Goal: Task Accomplishment & Management: Use online tool/utility

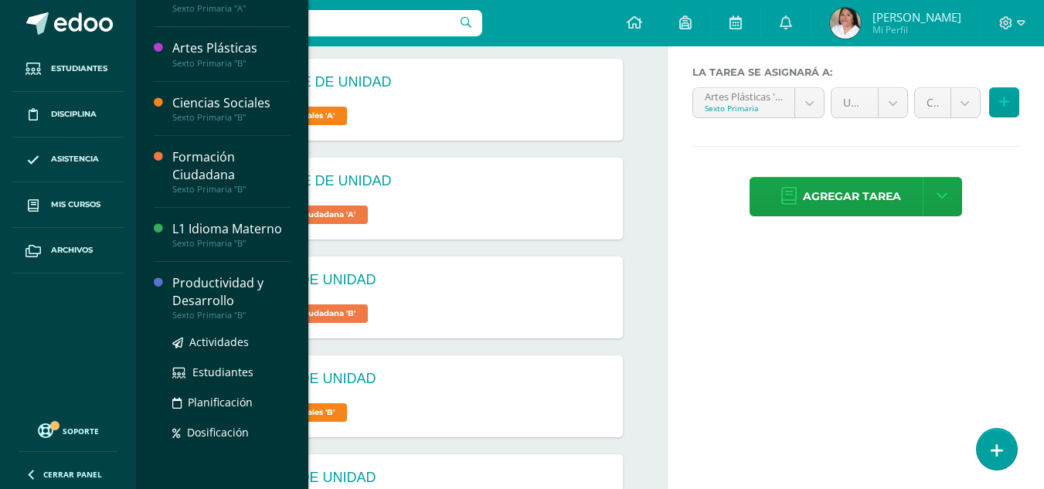
scroll to position [154, 0]
click at [216, 340] on span "Actividades" at bounding box center [218, 341] width 59 height 15
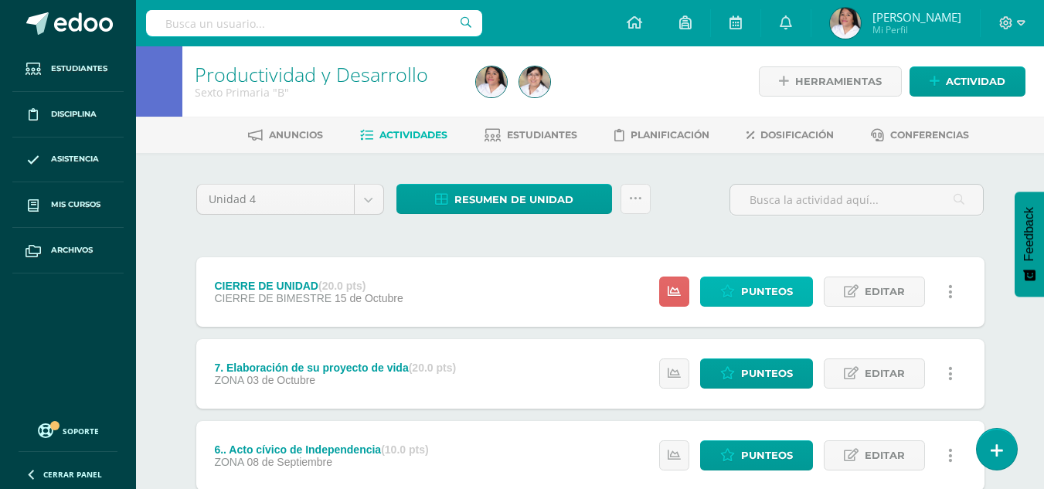
click at [774, 290] on span "Punteos" at bounding box center [767, 291] width 52 height 29
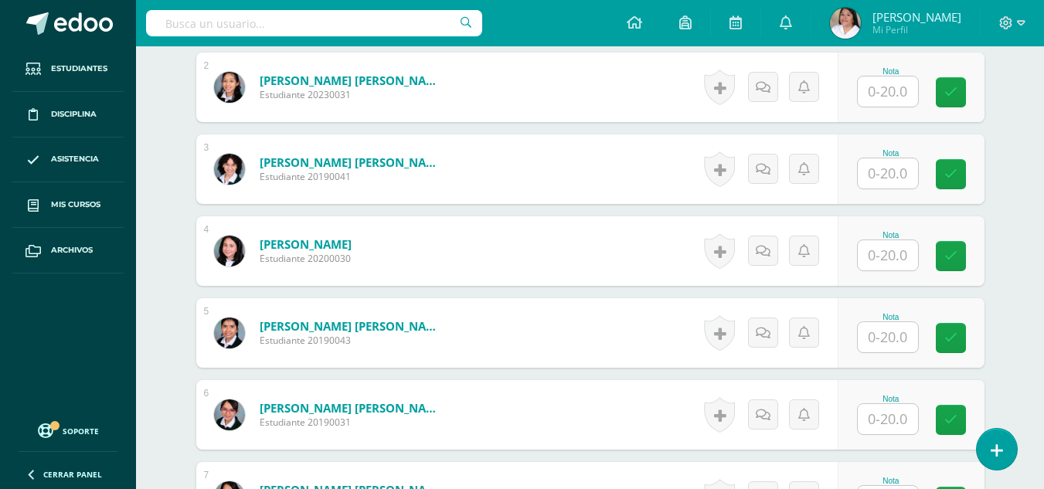
scroll to position [619, 0]
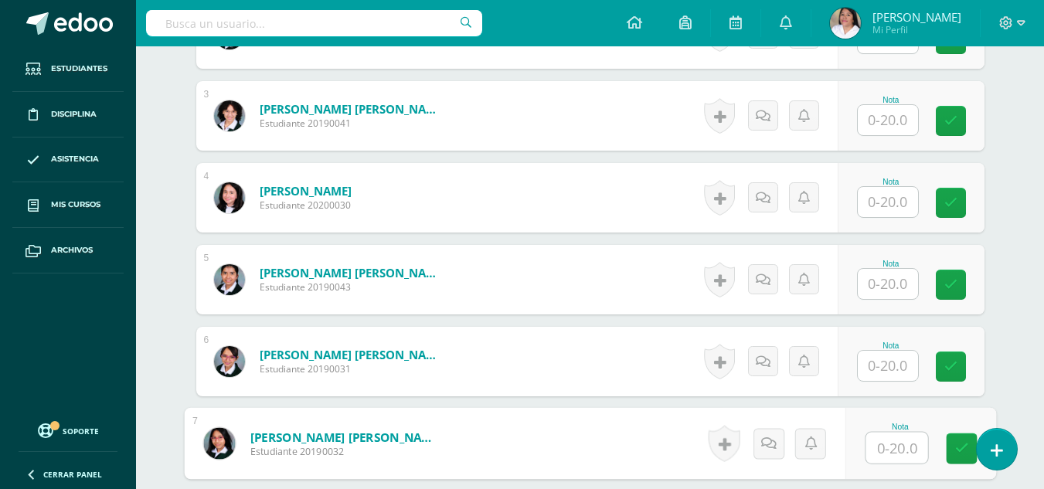
click at [896, 446] on input "text" at bounding box center [896, 448] width 62 height 31
type input "19"
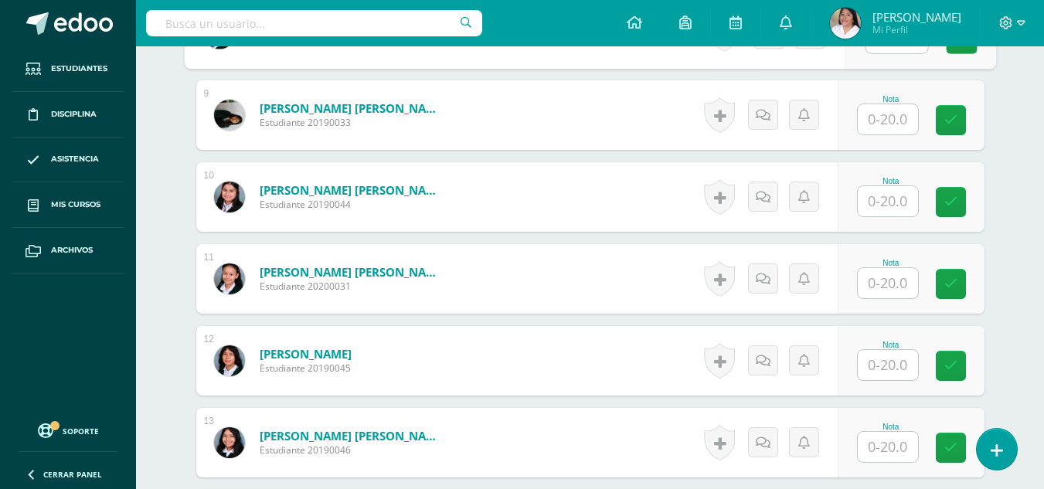
scroll to position [1136, 0]
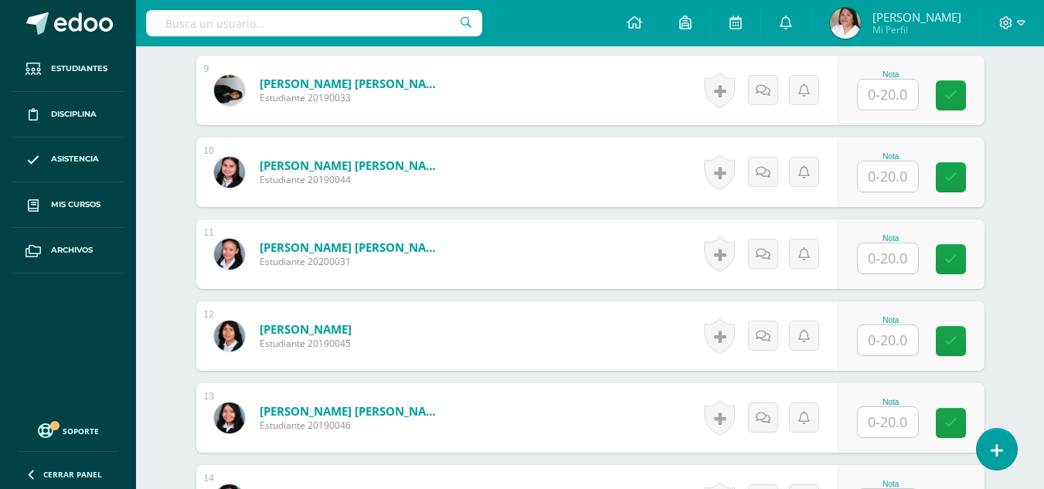
click at [877, 261] on input "text" at bounding box center [887, 258] width 60 height 30
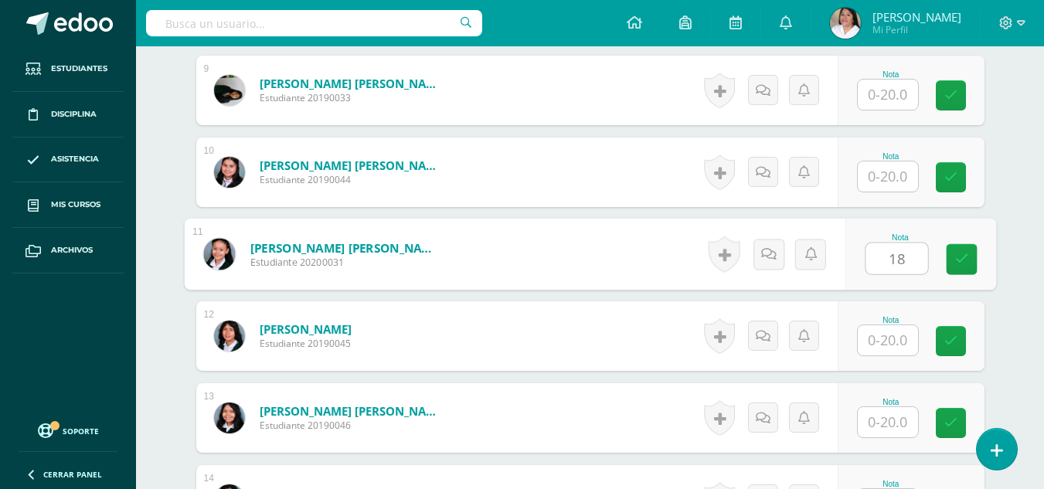
type input "18"
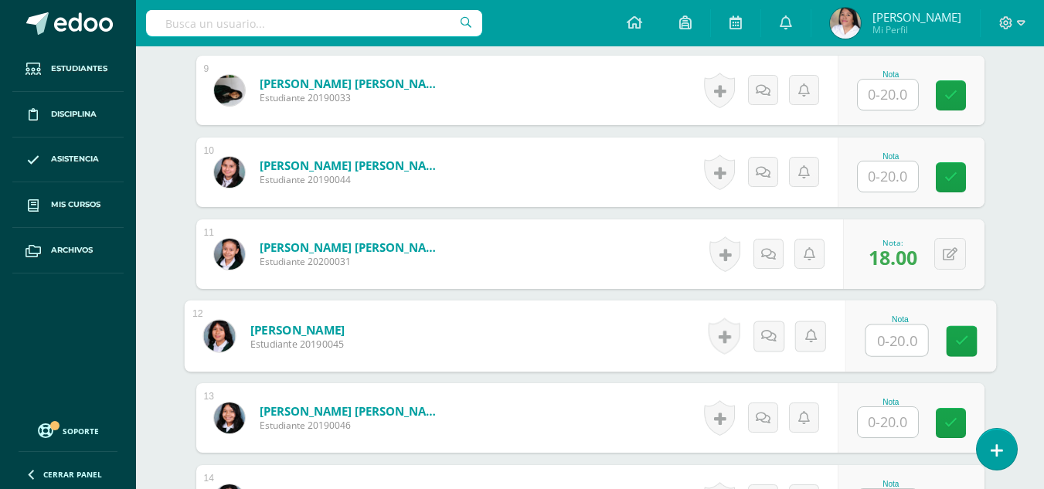
click at [897, 348] on input "text" at bounding box center [896, 340] width 62 height 31
type input "16"
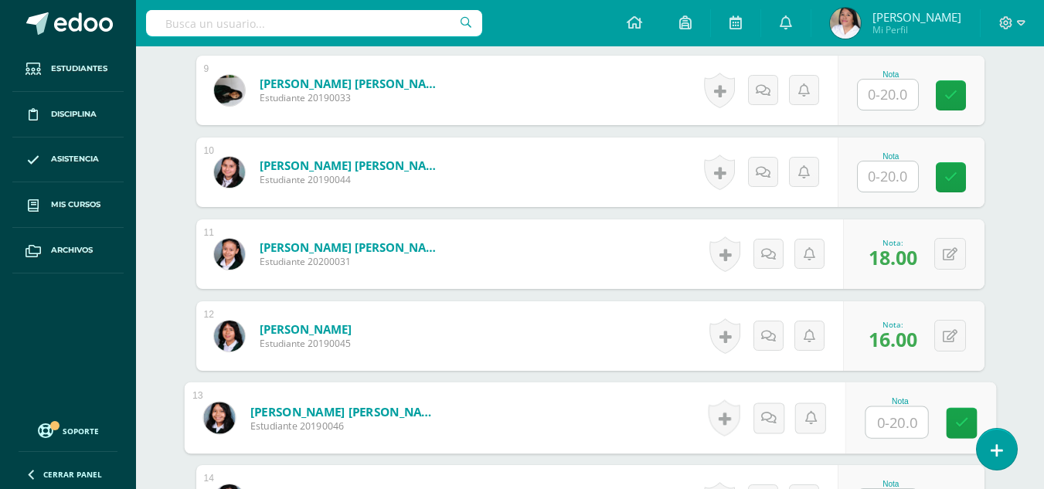
click at [905, 422] on input "text" at bounding box center [896, 422] width 62 height 31
type input "19"
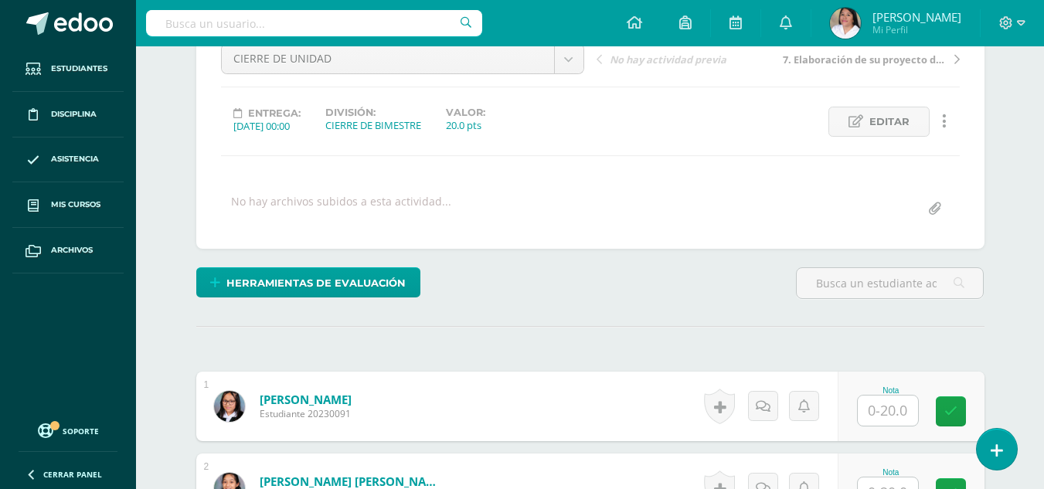
scroll to position [239, 0]
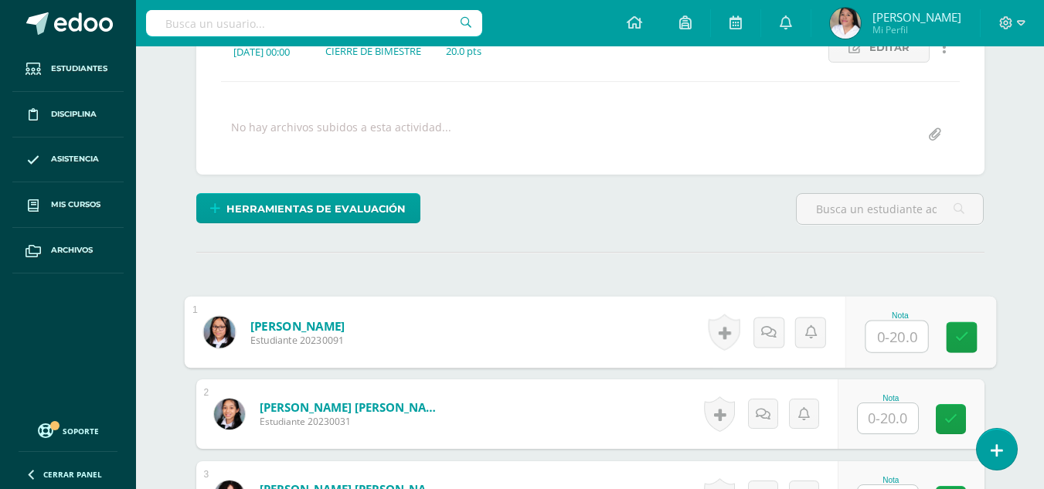
click at [874, 345] on input "text" at bounding box center [896, 336] width 62 height 31
type input "16"
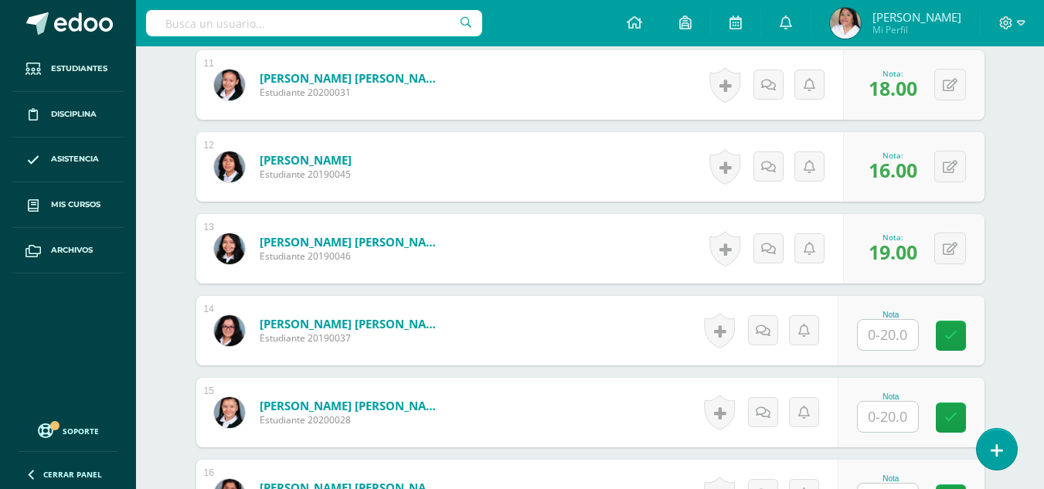
scroll to position [1398, 0]
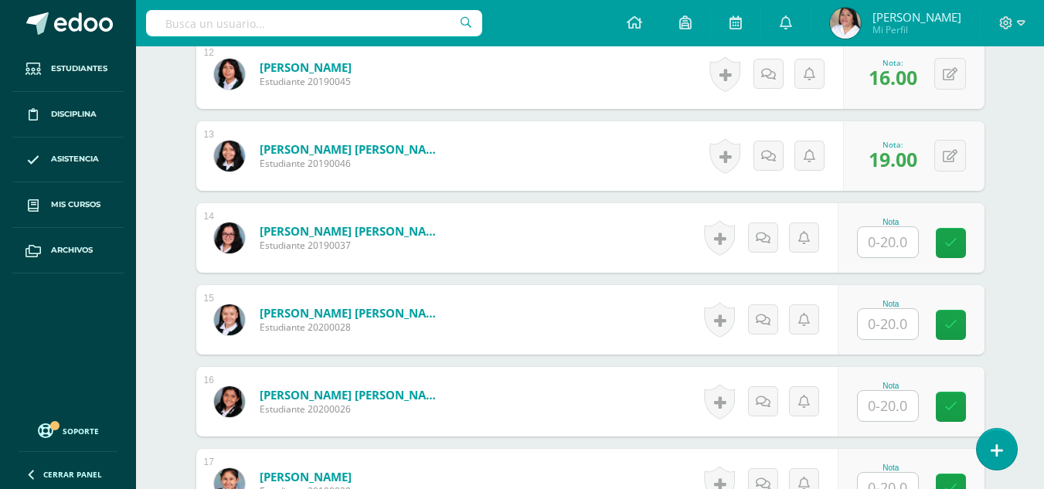
click at [871, 249] on input "text" at bounding box center [887, 242] width 60 height 30
type input "18"
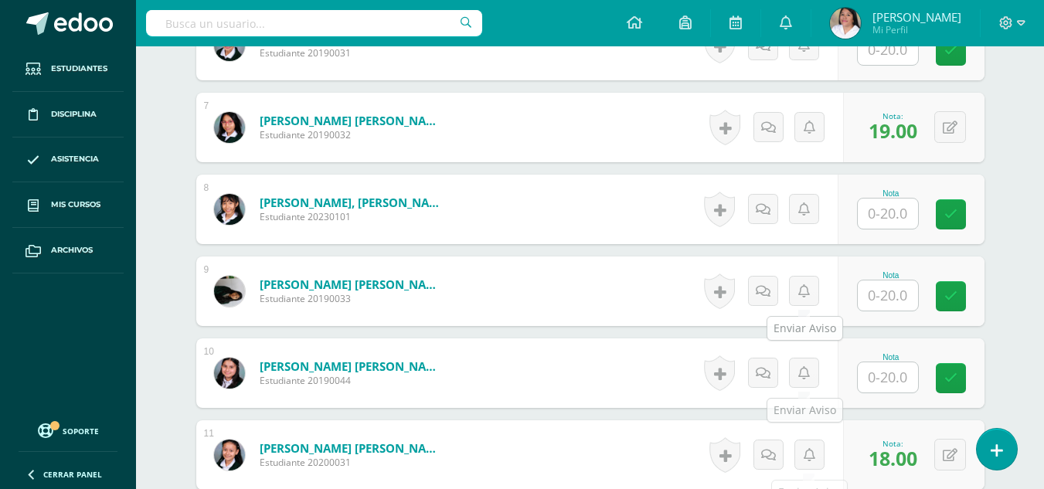
scroll to position [935, 0]
click at [893, 293] on input "text" at bounding box center [887, 296] width 60 height 30
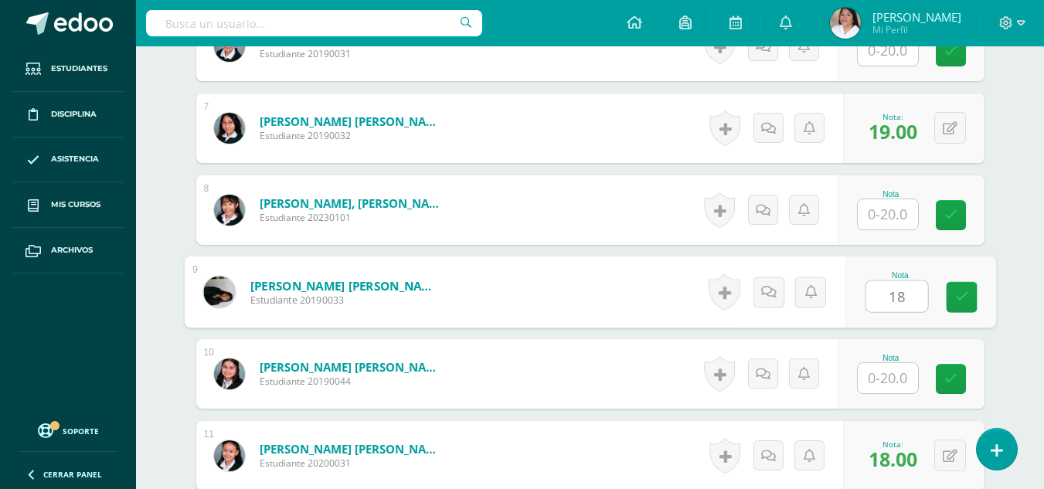
type input "18"
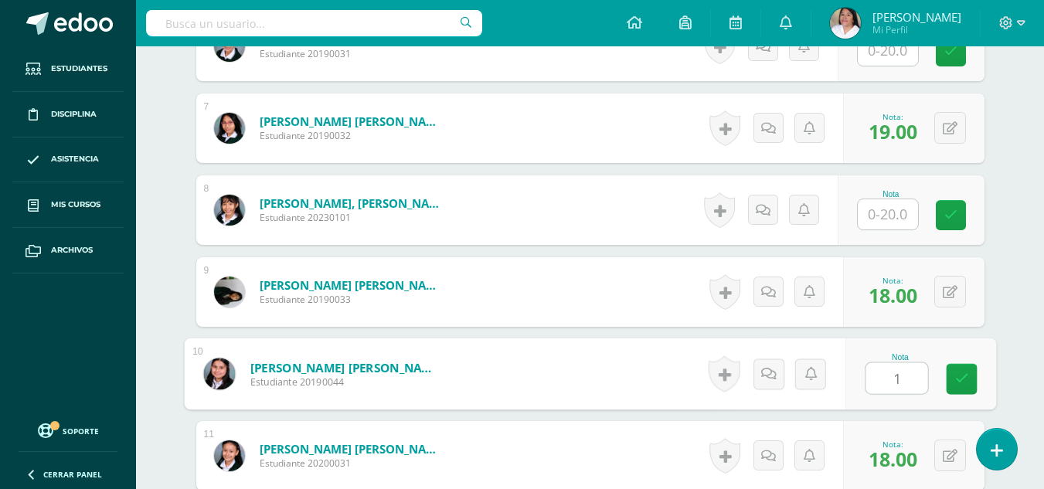
type input "19"
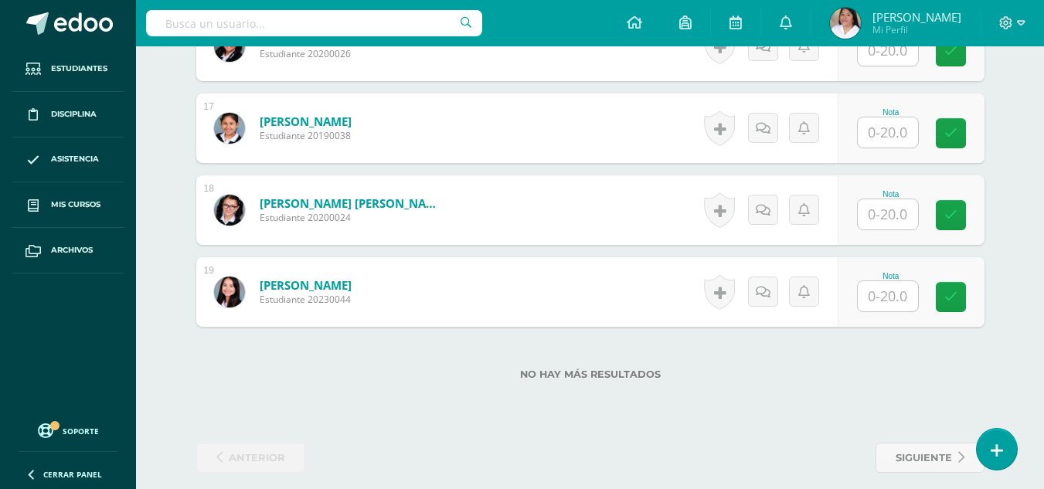
scroll to position [1768, 0]
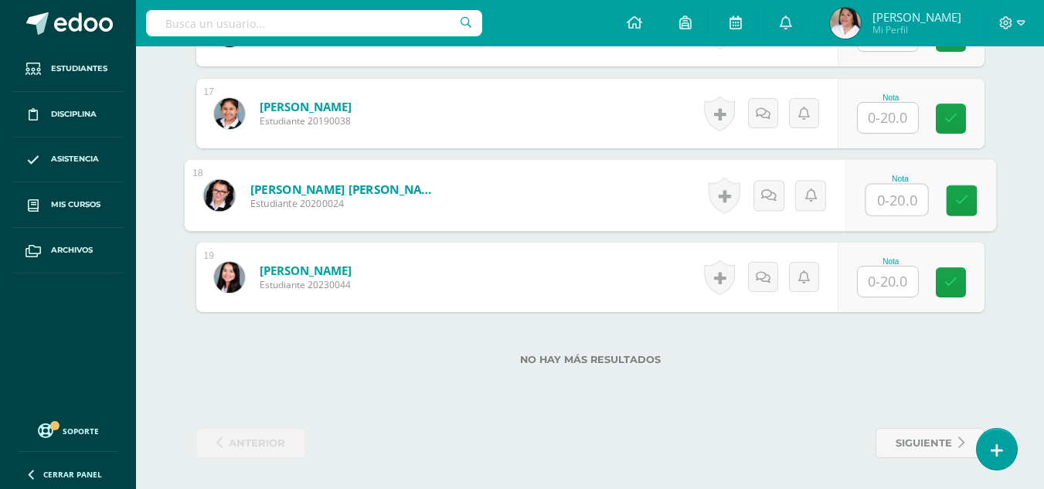
click at [880, 195] on input "text" at bounding box center [896, 200] width 62 height 31
type input "18"
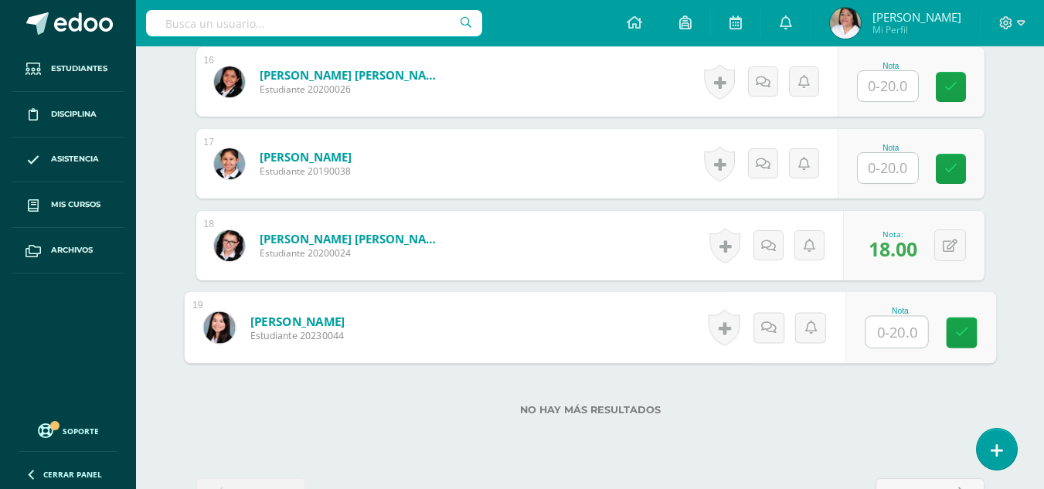
scroll to position [1691, 0]
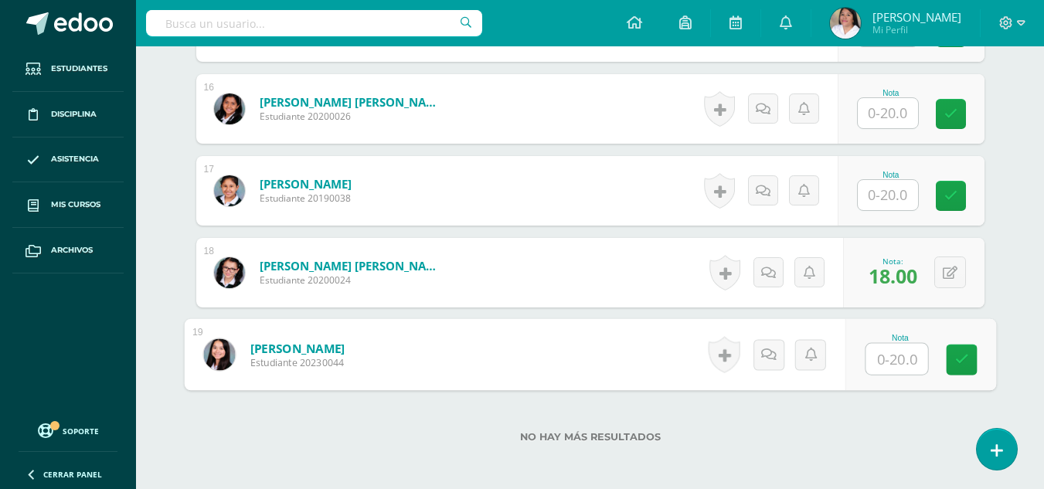
click at [894, 115] on input "text" at bounding box center [887, 113] width 60 height 30
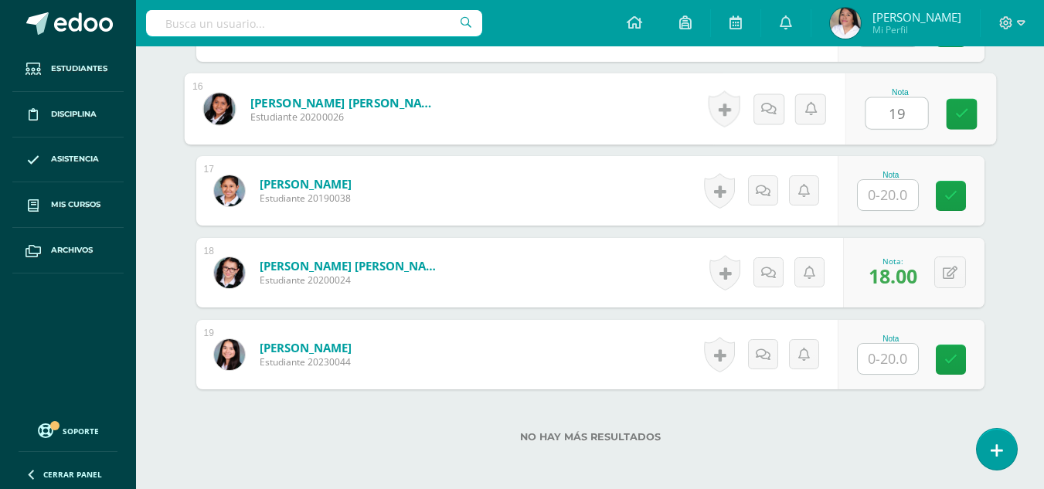
type input "19"
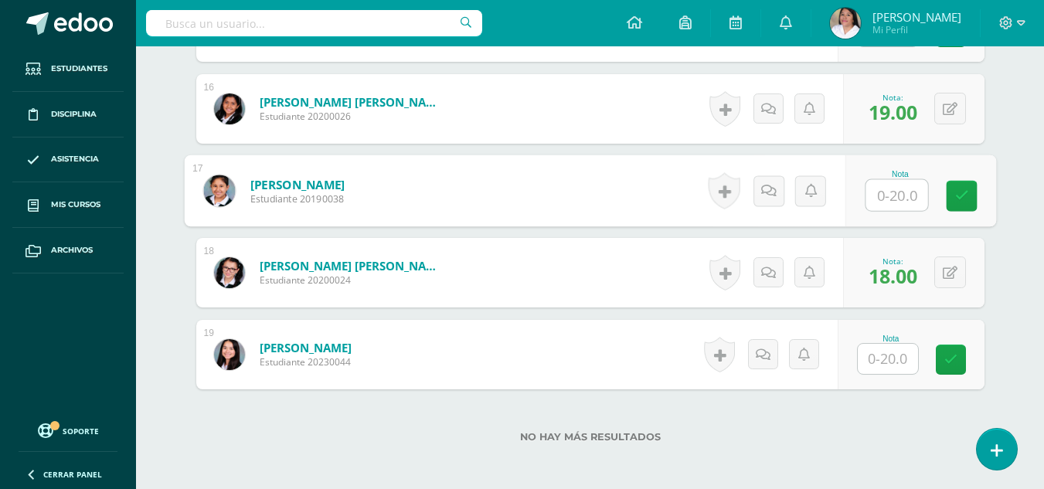
scroll to position [1614, 0]
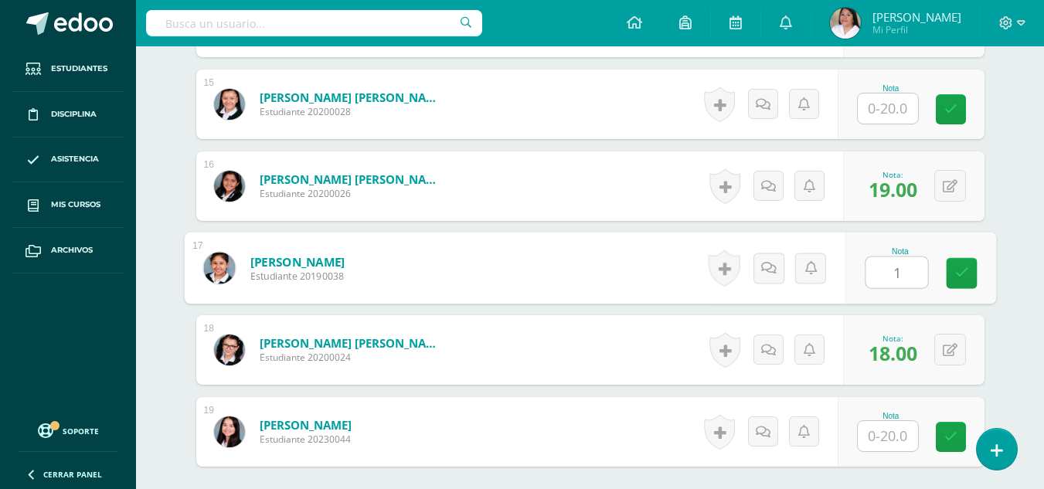
type input "19"
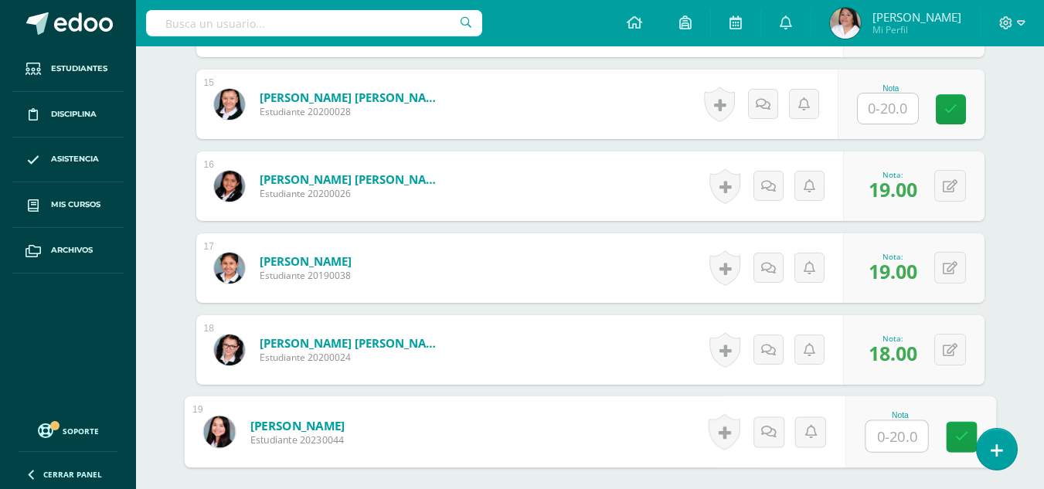
click at [871, 439] on input "text" at bounding box center [896, 436] width 62 height 31
type input "19"
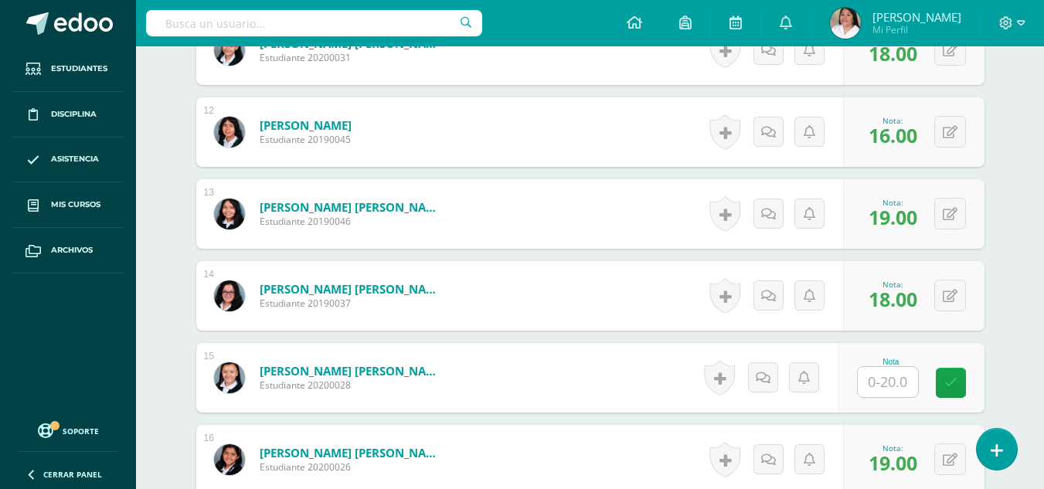
scroll to position [1459, 0]
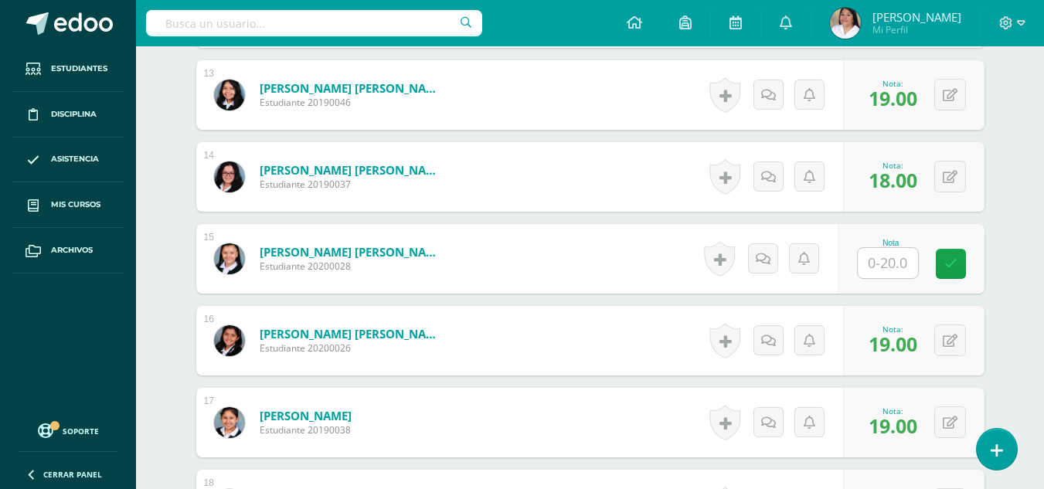
click at [874, 264] on input "text" at bounding box center [887, 263] width 60 height 30
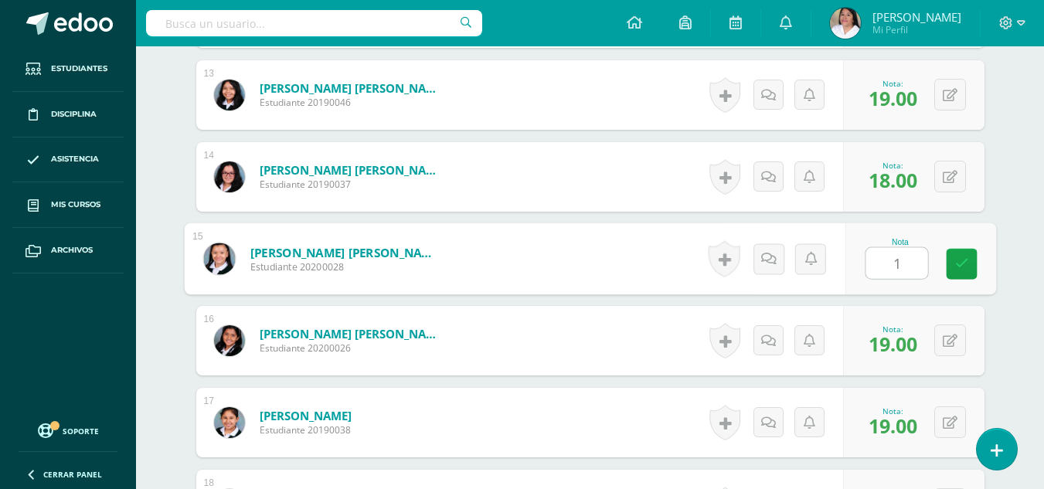
type input "17"
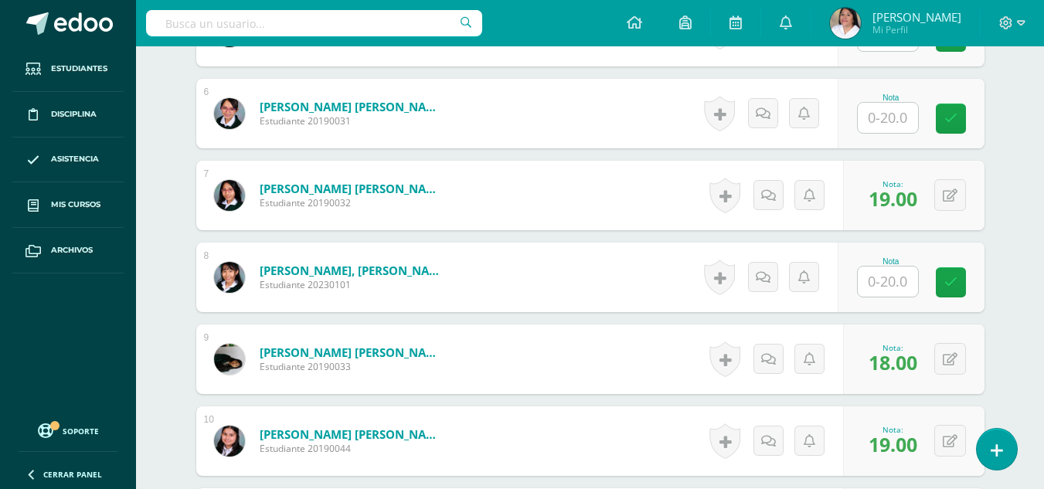
scroll to position [841, 0]
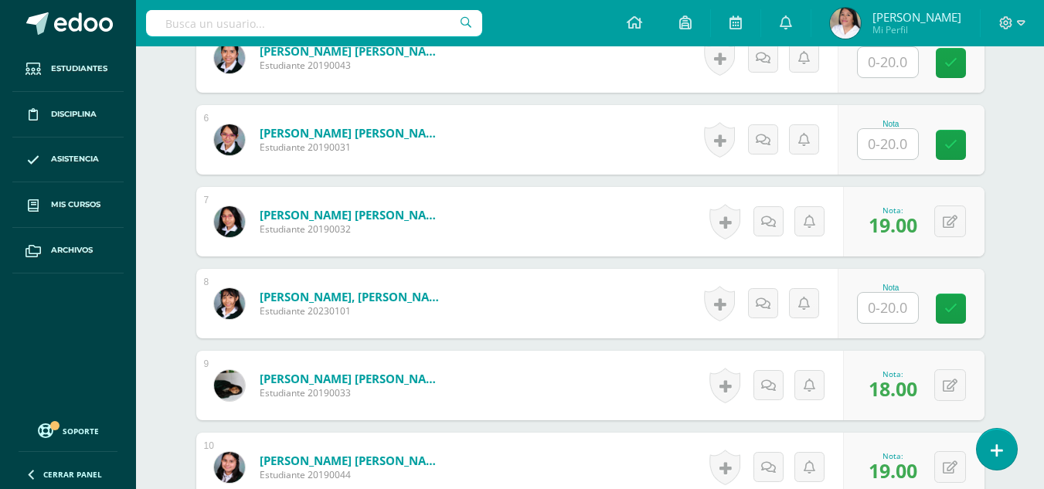
click at [884, 64] on input "text" at bounding box center [887, 62] width 60 height 30
type input "18"
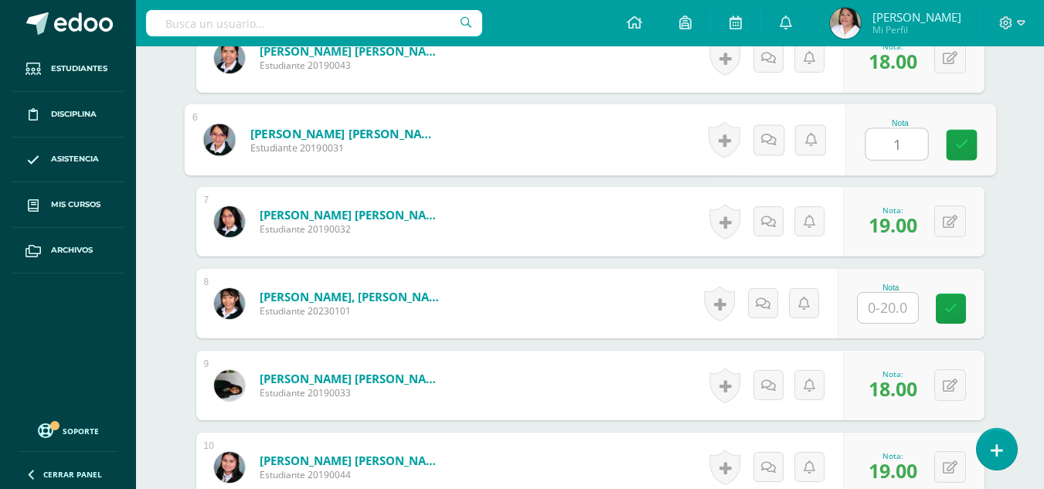
type input "18"
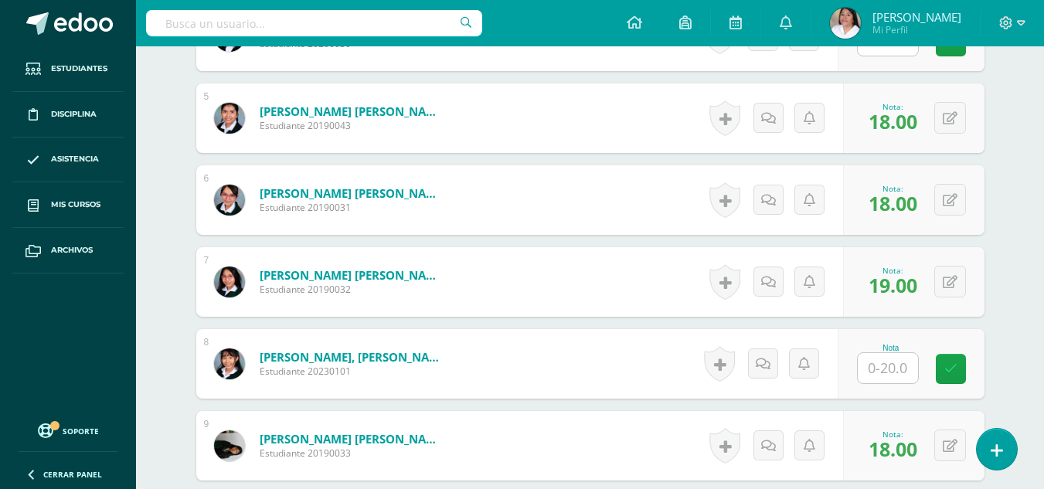
scroll to position [455, 0]
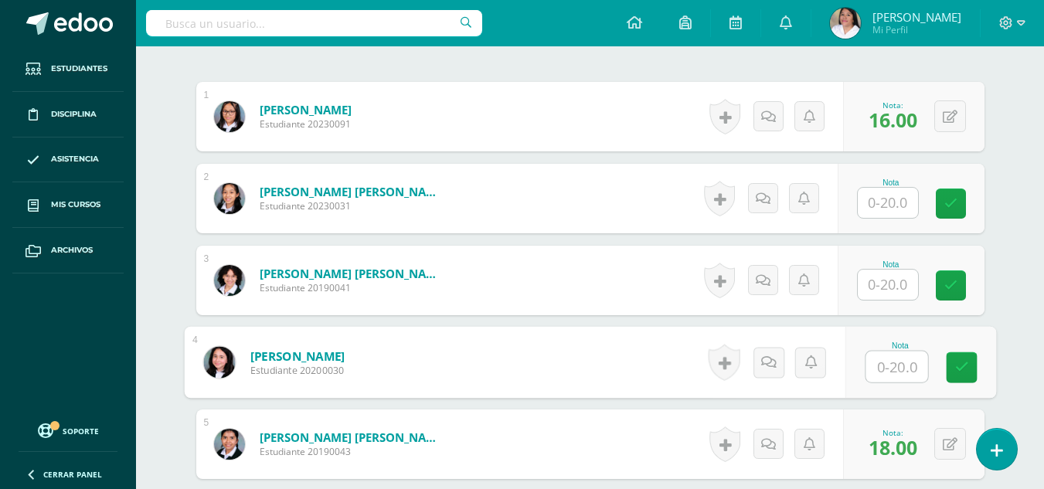
click at [889, 372] on input "text" at bounding box center [896, 366] width 62 height 31
type input "17"
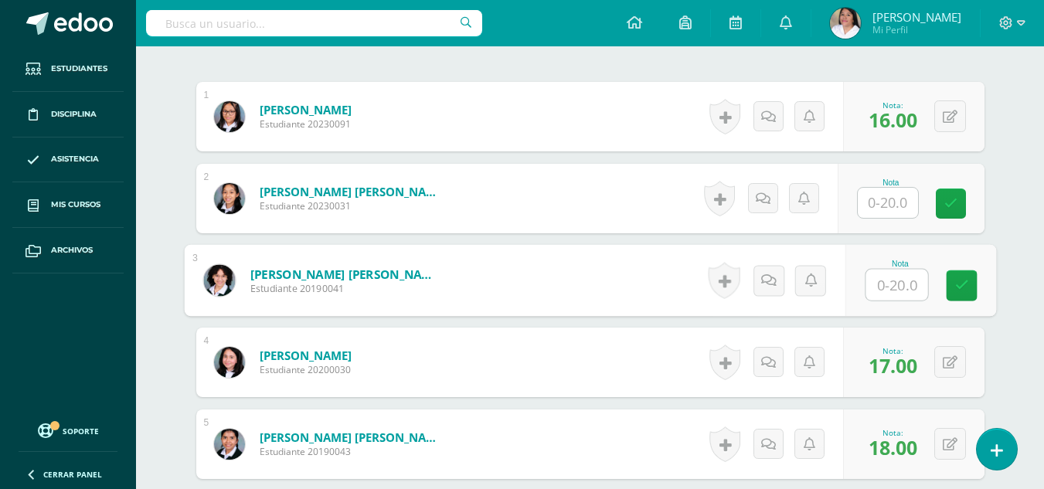
click at [878, 284] on input "text" at bounding box center [896, 285] width 62 height 31
type input "20"
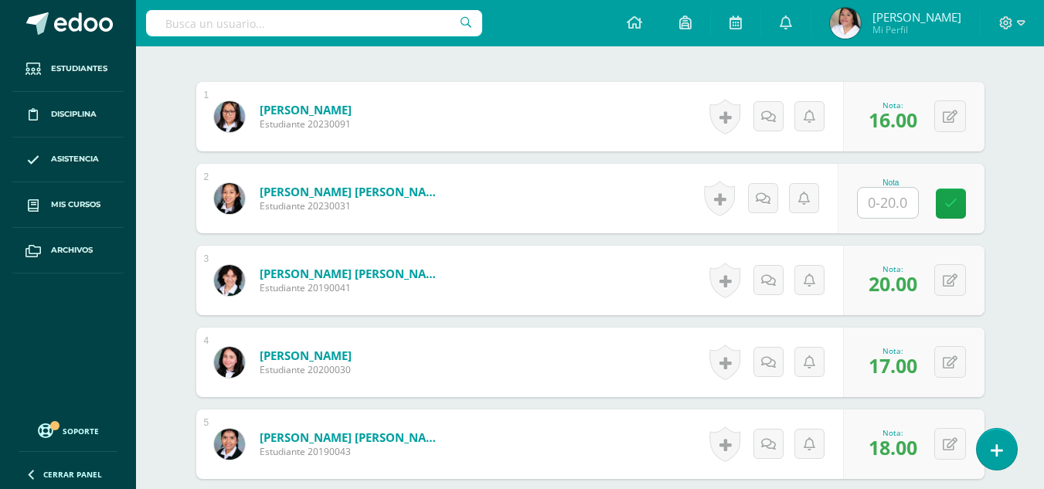
click at [889, 202] on input "text" at bounding box center [887, 203] width 60 height 30
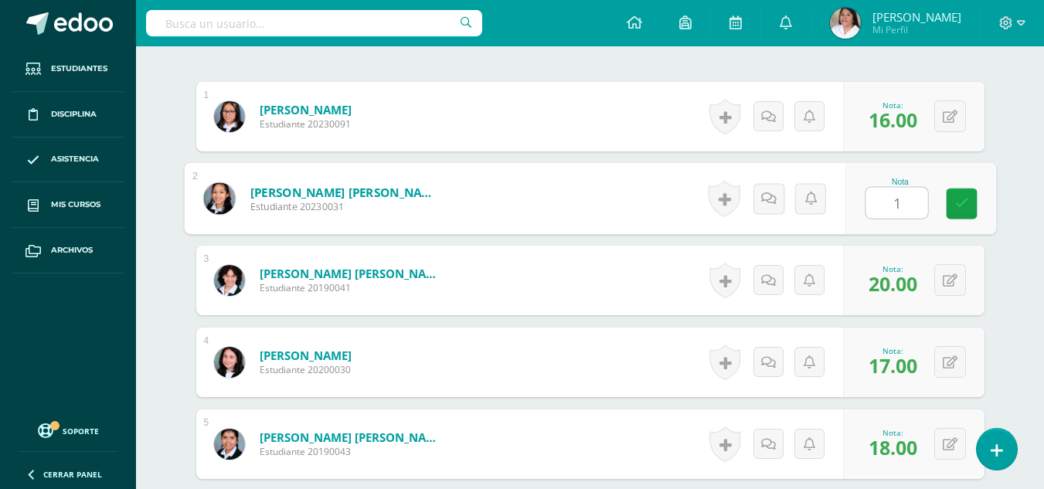
type input "17"
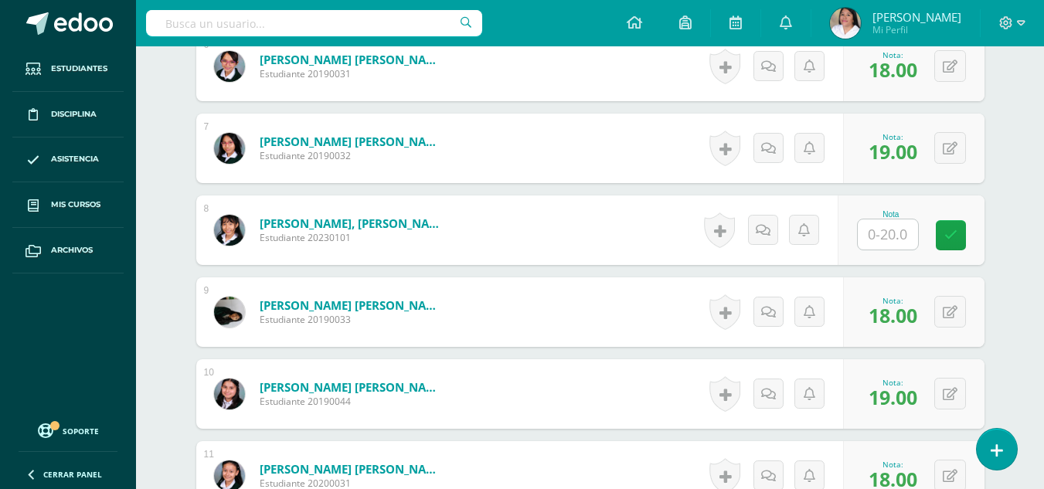
scroll to position [918, 0]
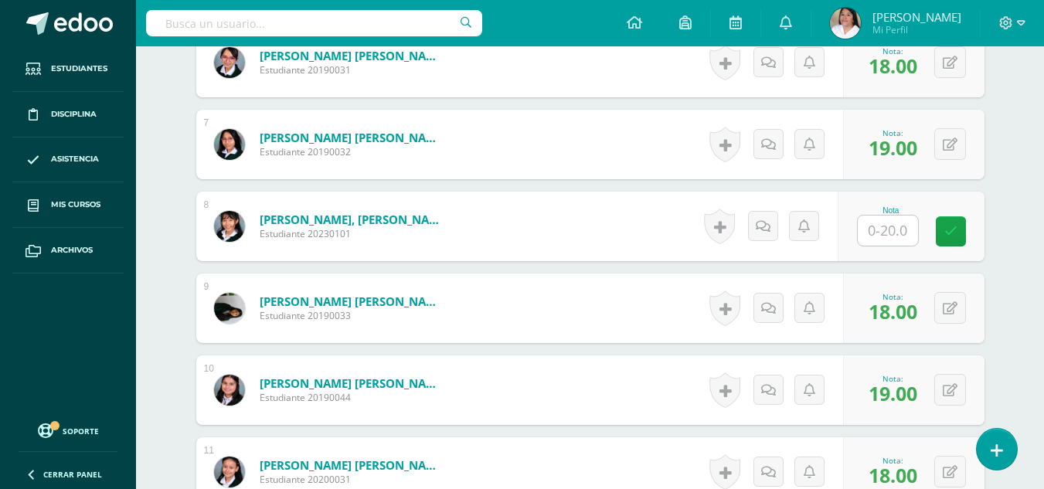
click at [877, 232] on input "text" at bounding box center [887, 231] width 60 height 30
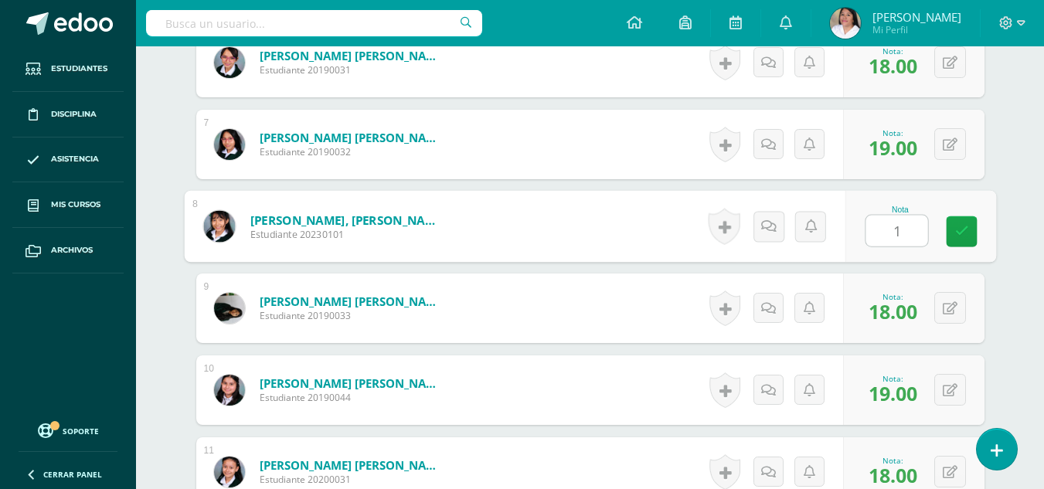
type input "17"
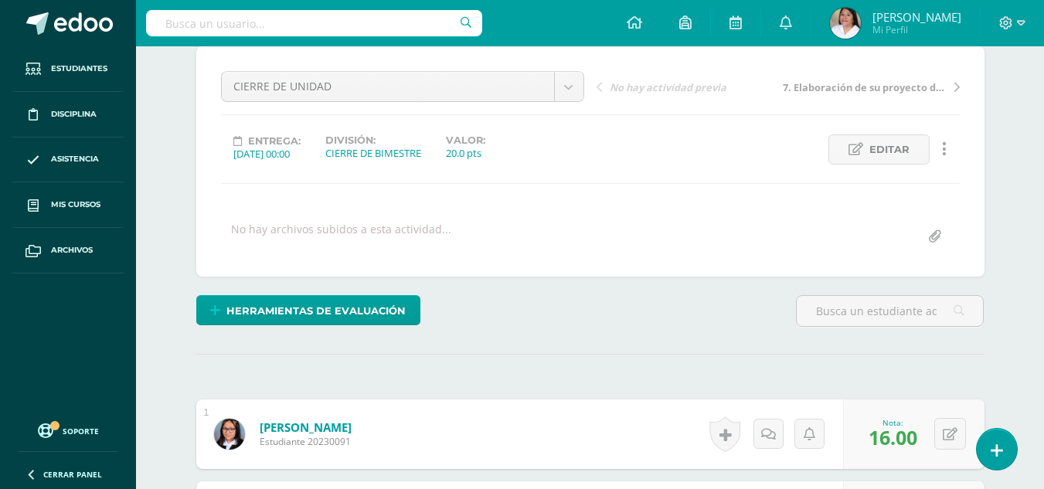
scroll to position [0, 0]
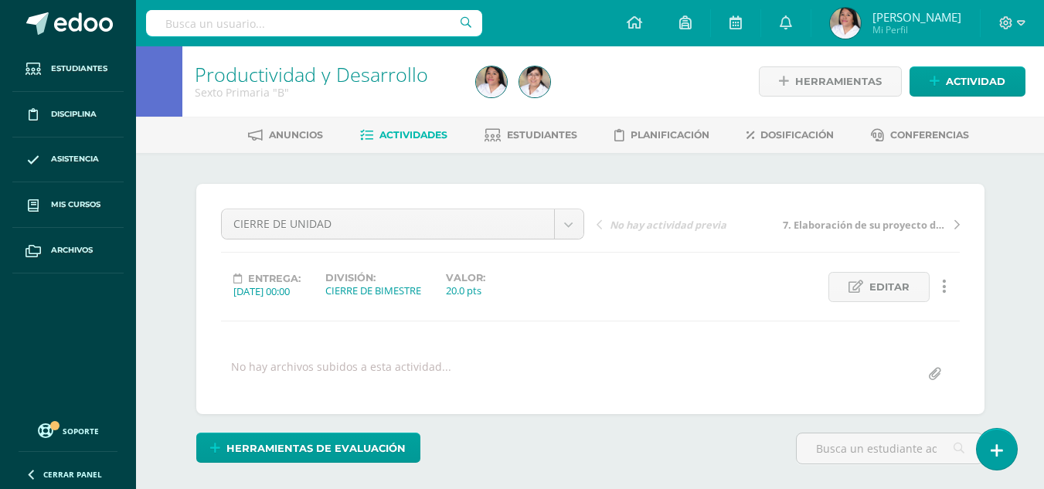
click at [406, 139] on span "Actividades" at bounding box center [413, 135] width 68 height 12
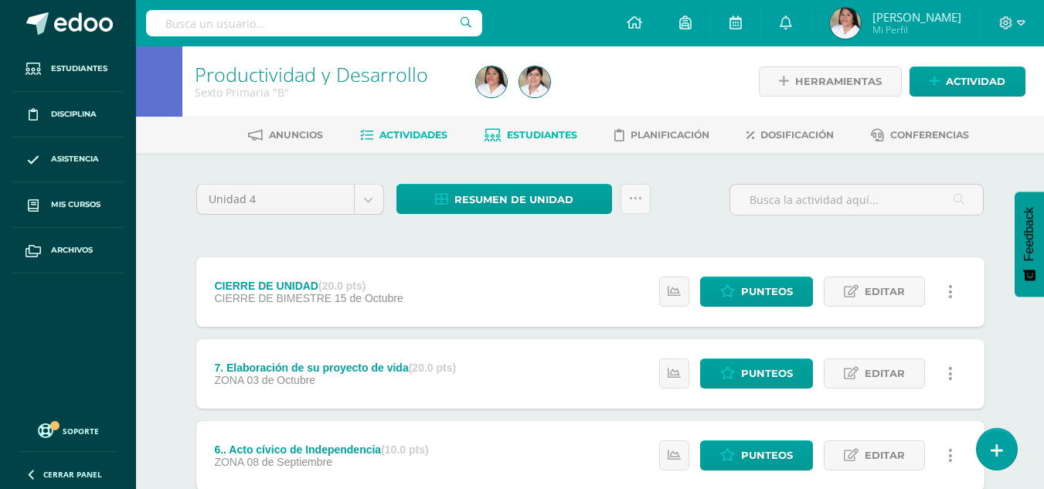
click at [531, 137] on span "Estudiantes" at bounding box center [542, 135] width 70 height 12
